Goal: Transaction & Acquisition: Purchase product/service

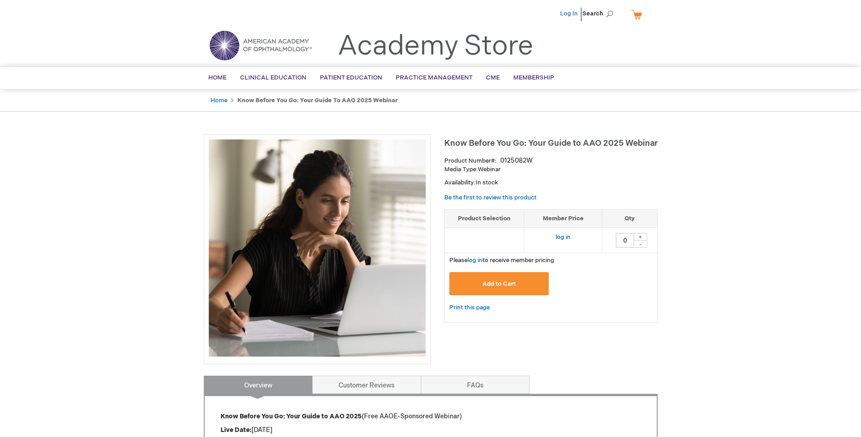
drag, startPoint x: 0, startPoint y: 0, endPoint x: 574, endPoint y: 11, distance: 574.1
click at [574, 11] on link "Log In" at bounding box center [569, 13] width 18 height 7
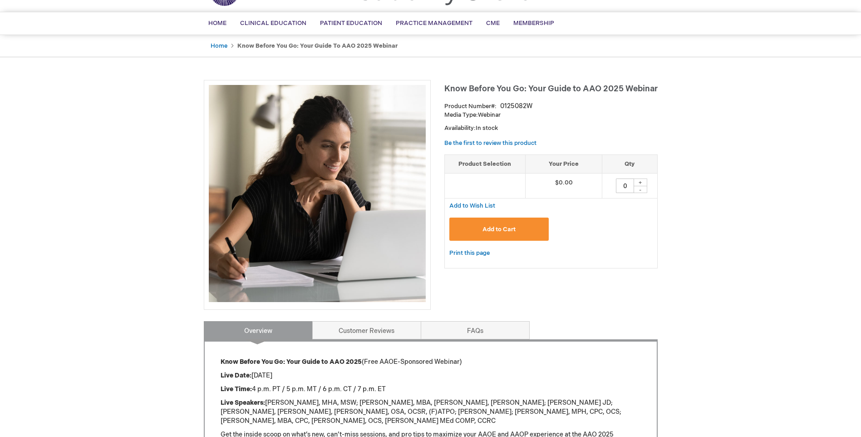
scroll to position [136, 0]
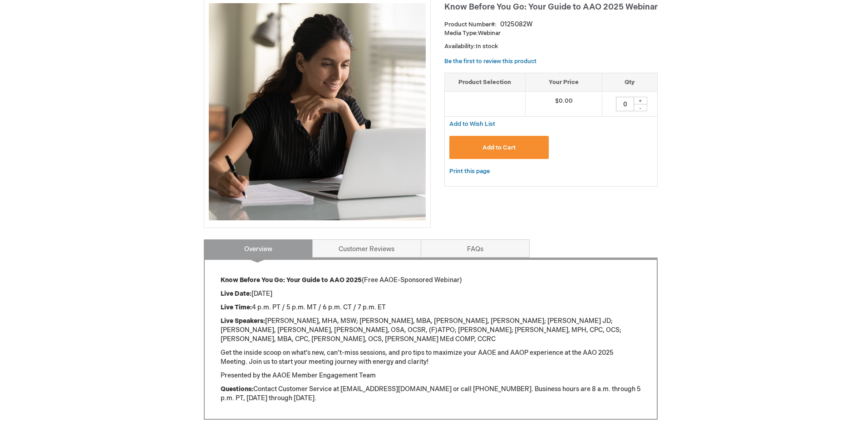
click at [493, 148] on span "Add to Cart" at bounding box center [499, 147] width 33 height 7
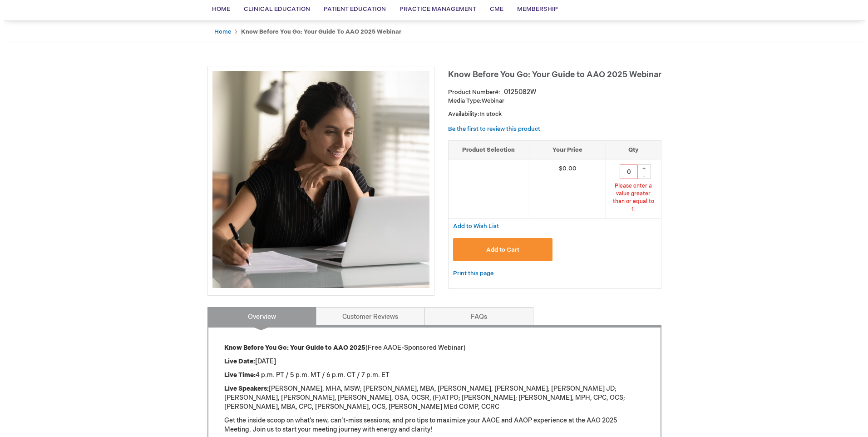
scroll to position [15, 0]
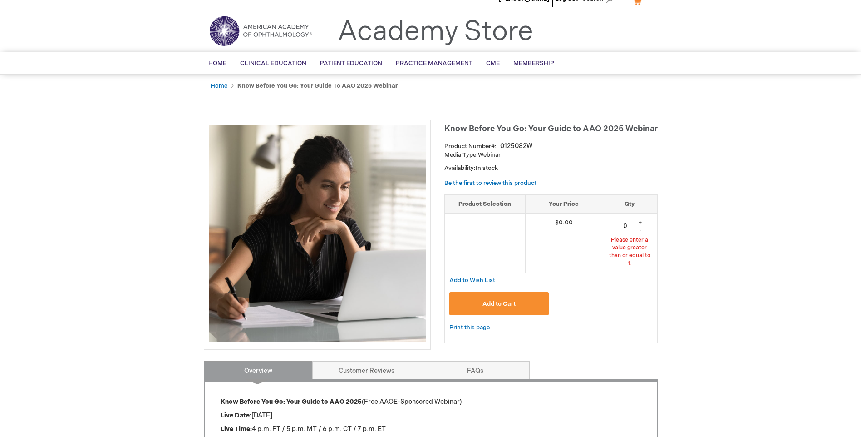
click at [643, 223] on div "+" at bounding box center [641, 222] width 14 height 8
type input "1"
click at [521, 292] on button "Add to Cart" at bounding box center [500, 303] width 100 height 23
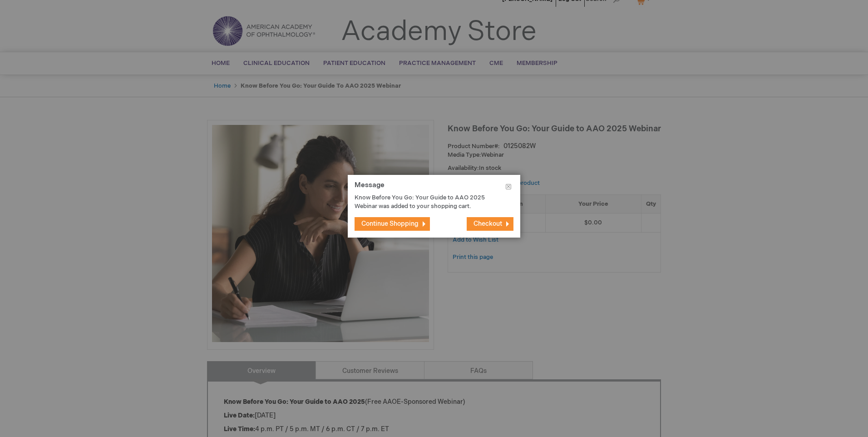
click at [493, 222] on span "Checkout" at bounding box center [488, 224] width 29 height 8
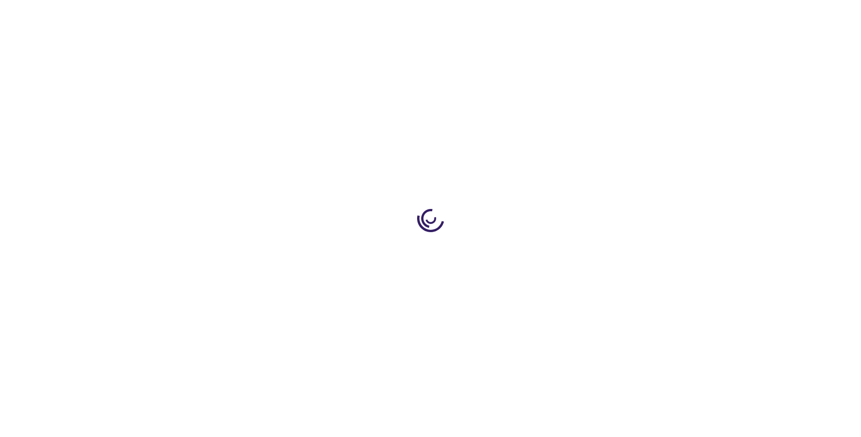
select select "US"
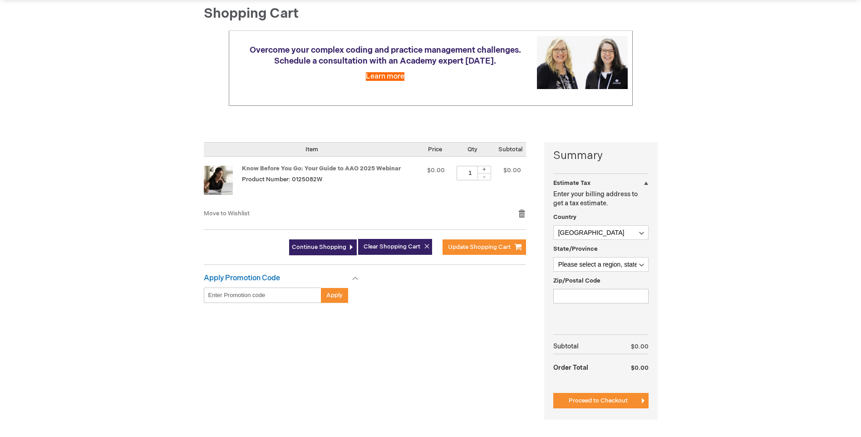
scroll to position [91, 0]
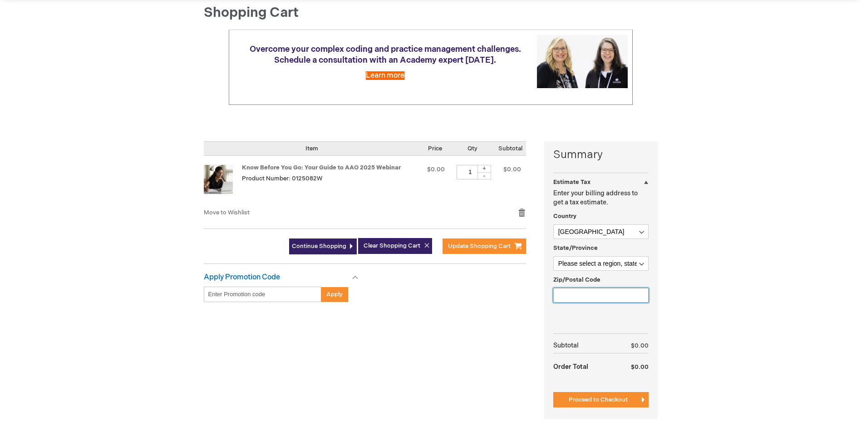
click at [562, 297] on input "Zip/Postal Code" at bounding box center [601, 295] width 95 height 15
type input "60124"
select select "23"
click at [589, 396] on button "Proceed to Checkout" at bounding box center [601, 399] width 95 height 15
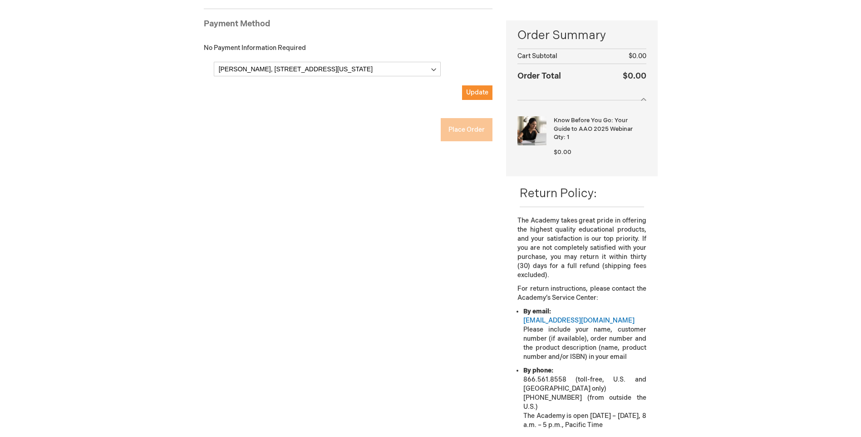
scroll to position [124, 0]
checkbox input "true"
click at [472, 89] on span "Update" at bounding box center [477, 93] width 22 height 8
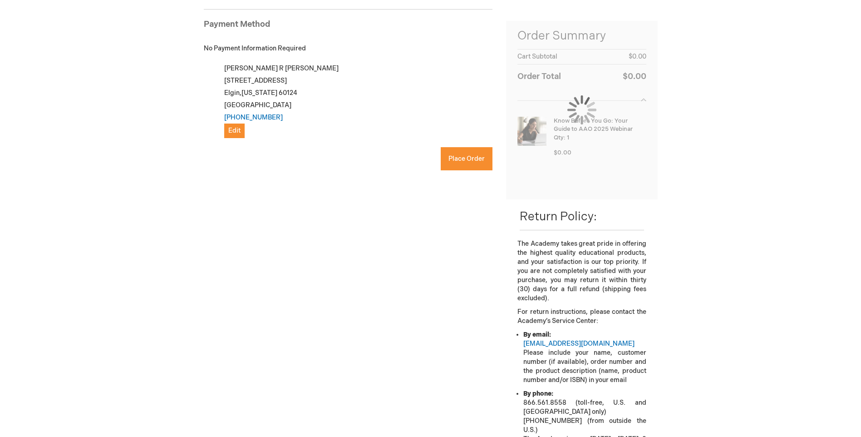
scroll to position [148, 0]
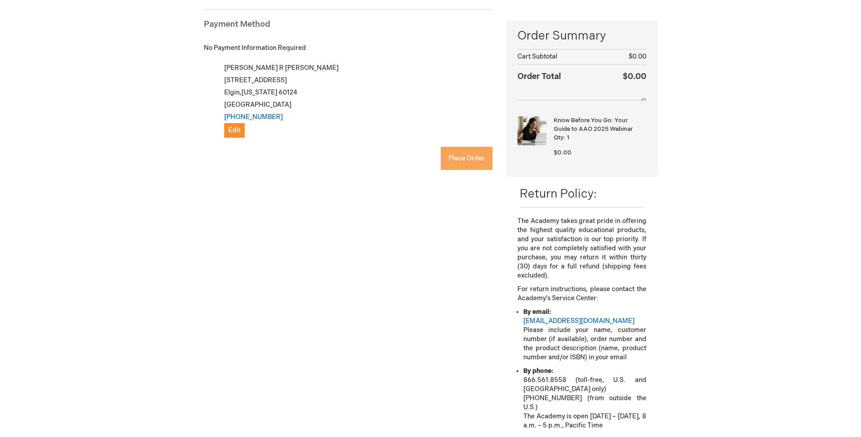
click at [468, 157] on span "Place Order" at bounding box center [467, 158] width 36 height 8
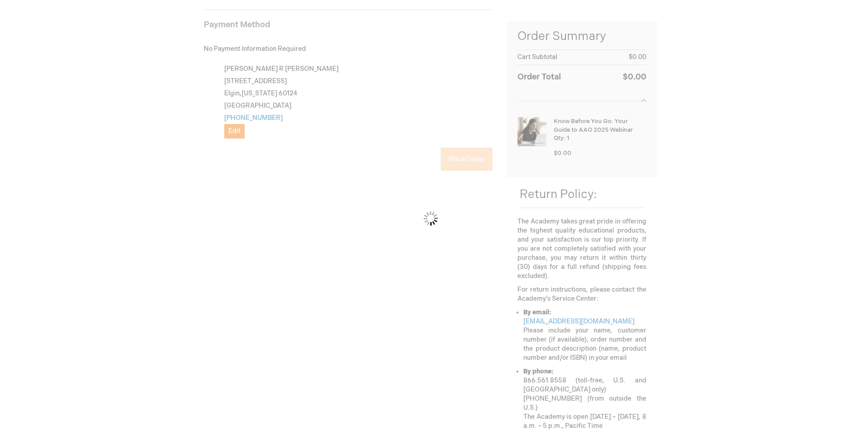
scroll to position [124, 0]
